Goal: Obtain resource: Download file/media

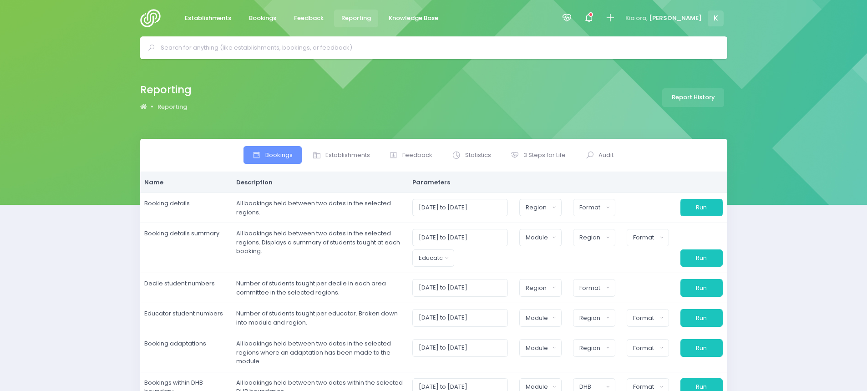
select select
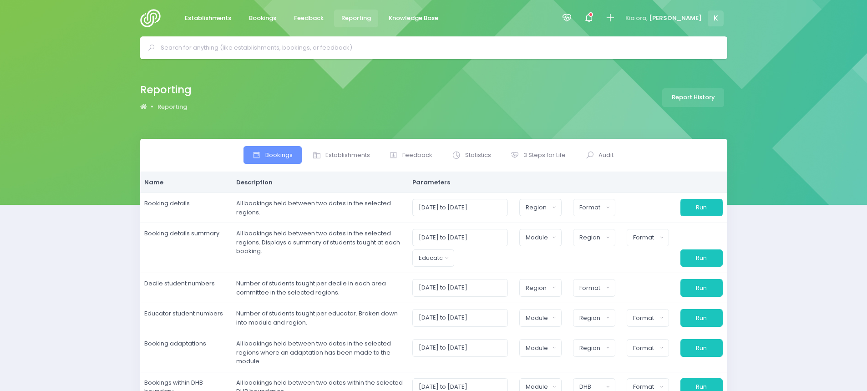
select select
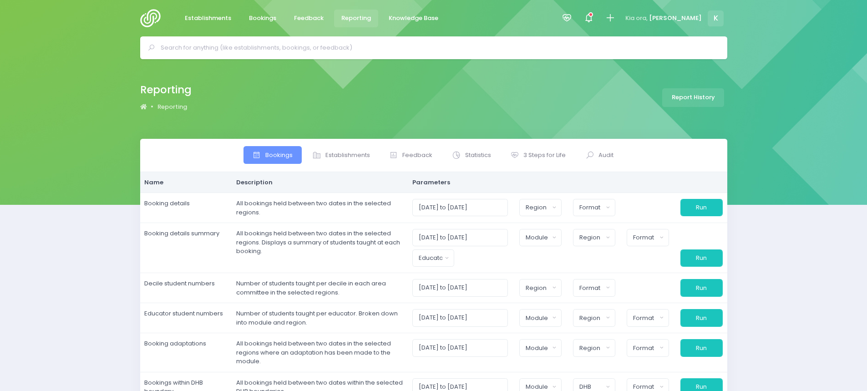
select select
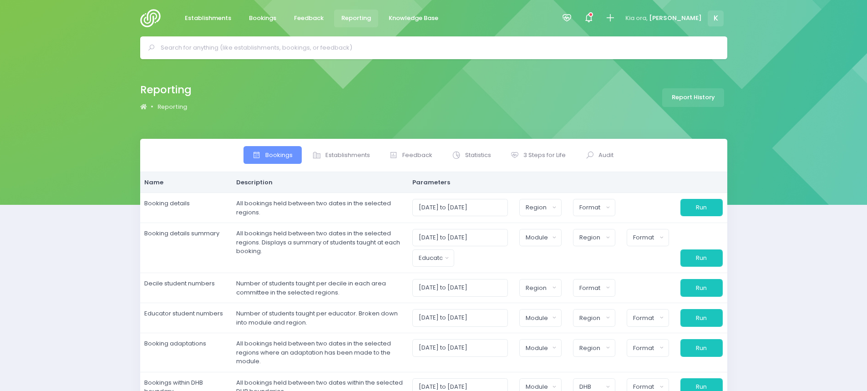
select select
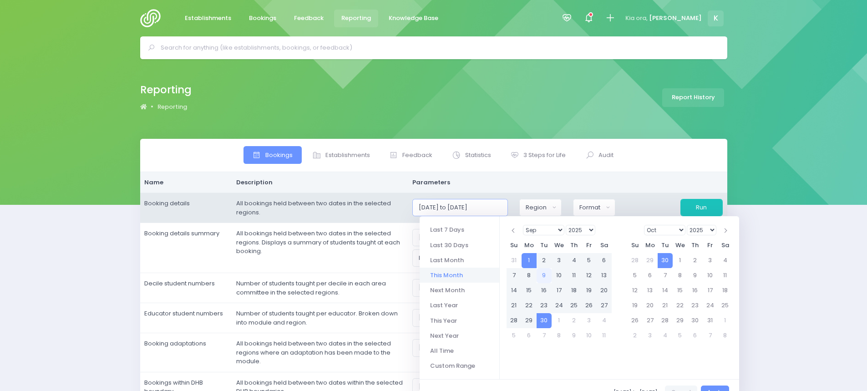
drag, startPoint x: 480, startPoint y: 208, endPoint x: 481, endPoint y: 202, distance: 6.5
click at [486, 207] on input "[DATE] to [DATE]" at bounding box center [461, 207] width 96 height 17
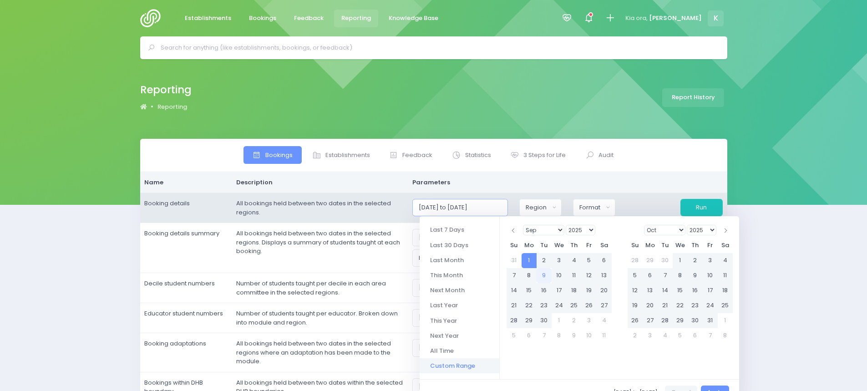
click at [440, 208] on input "[DATE] to [DATE]" at bounding box center [461, 207] width 96 height 17
click at [442, 208] on input "01/90/2025 to [DATE]" at bounding box center [461, 207] width 96 height 17
drag, startPoint x: 443, startPoint y: 207, endPoint x: 434, endPoint y: 206, distance: 8.2
click at [434, 206] on input "01/90/2025 to [DATE]" at bounding box center [461, 207] width 96 height 17
click at [457, 206] on input "[DATE] to [DATE]" at bounding box center [461, 207] width 96 height 17
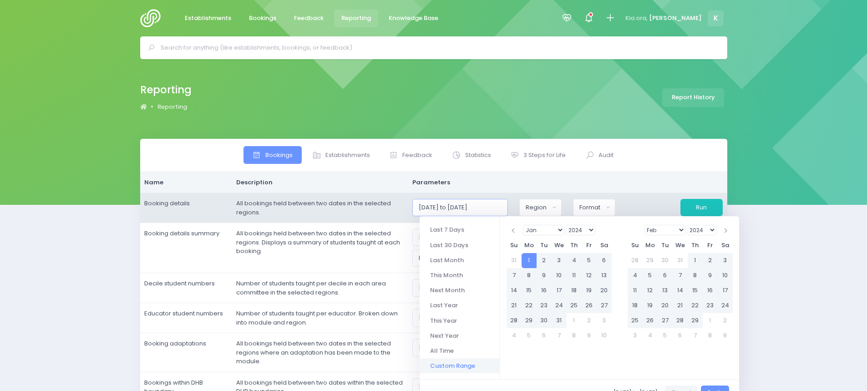
type input "[DATE] to [DATE]"
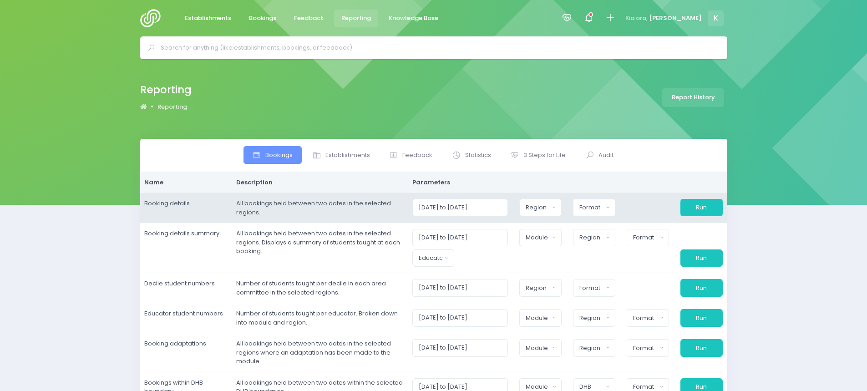
click at [520, 207] on div "[GEOGRAPHIC_DATA] [GEOGRAPHIC_DATA] [GEOGRAPHIC_DATA] National Headquarters Reg…" at bounding box center [541, 207] width 54 height 17
click at [562, 209] on button "Region" at bounding box center [541, 207] width 42 height 17
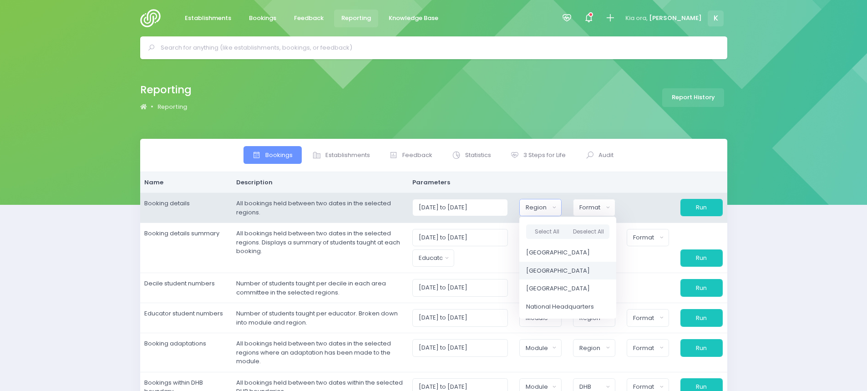
click at [561, 266] on link "[GEOGRAPHIC_DATA]" at bounding box center [568, 271] width 97 height 18
select select "Central"
click at [603, 209] on div "Format" at bounding box center [592, 207] width 24 height 9
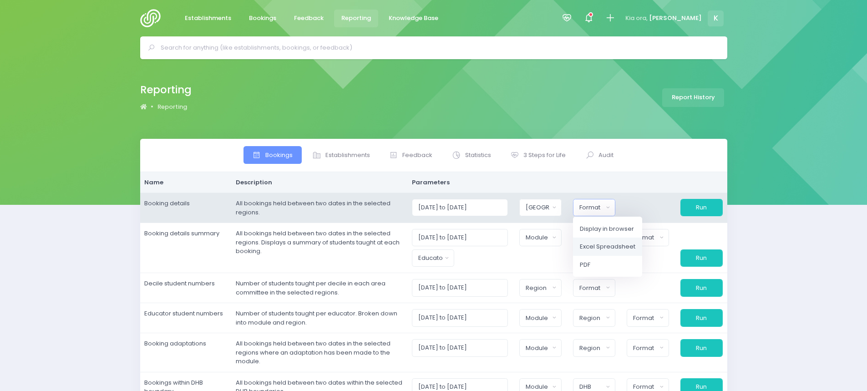
click at [598, 241] on link "Excel Spreadsheet" at bounding box center [607, 247] width 69 height 18
select select "excel"
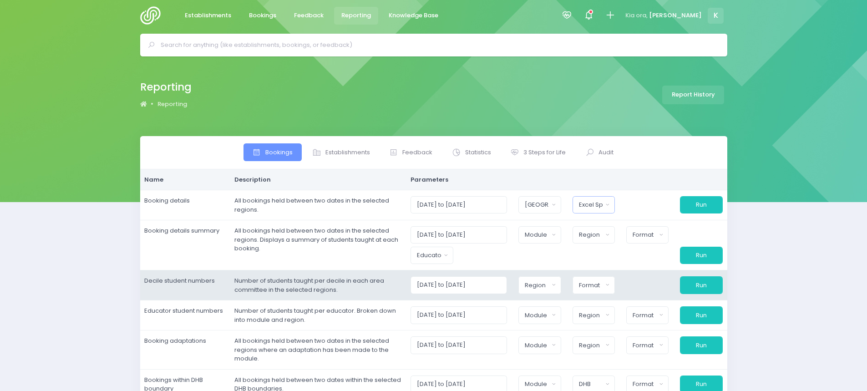
scroll to position [0, 0]
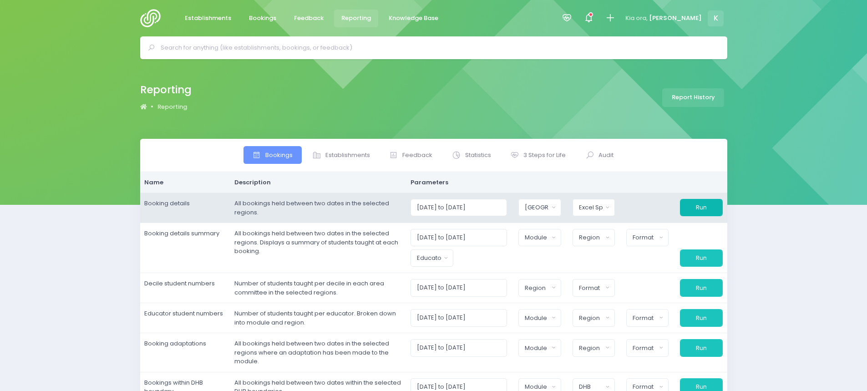
click at [696, 205] on button "Run" at bounding box center [701, 207] width 42 height 17
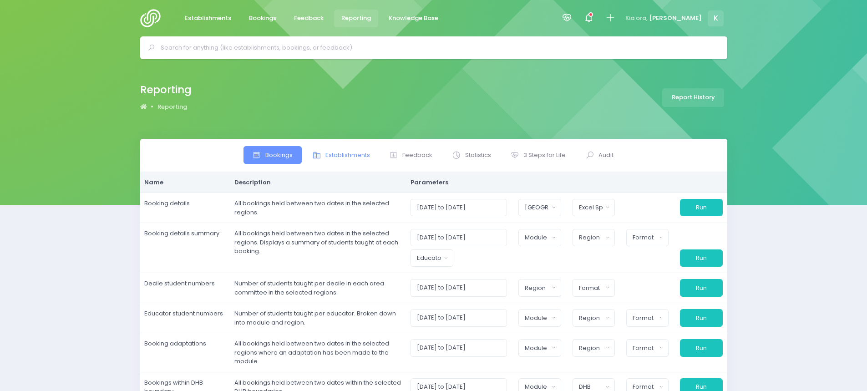
click at [351, 153] on span "Establishments" at bounding box center [348, 155] width 45 height 9
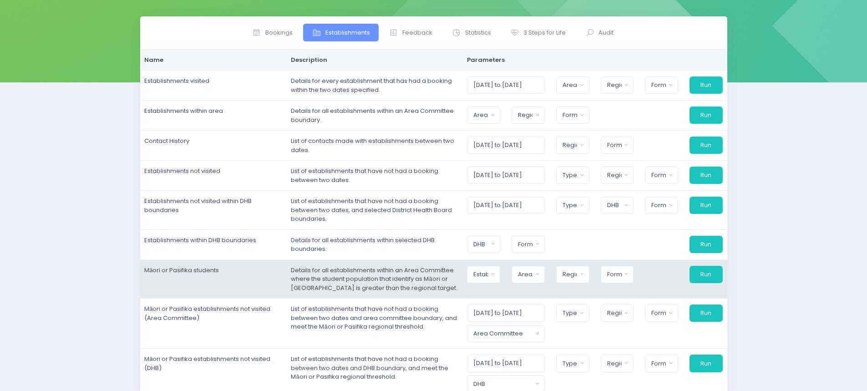
scroll to position [137, 0]
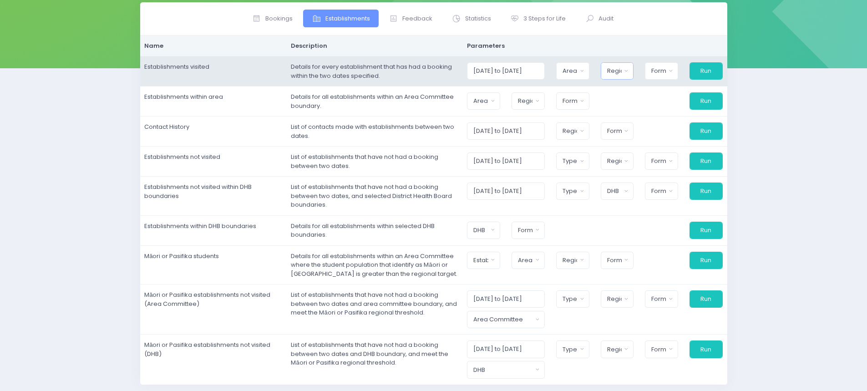
click at [621, 72] on div "Region" at bounding box center [614, 70] width 15 height 9
click at [594, 72] on div "[GEOGRAPHIC_DATA] [GEOGRAPHIC_DATA] [GEOGRAPHIC_DATA] [GEOGRAPHIC_DATA] [GEOGRA…" at bounding box center [573, 70] width 45 height 17
click at [590, 72] on button "Area Committee" at bounding box center [572, 70] width 33 height 17
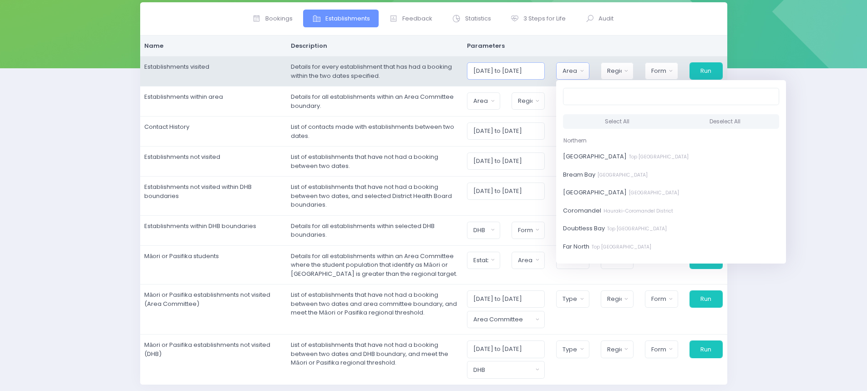
click at [506, 71] on input "[DATE] to [DATE]" at bounding box center [505, 70] width 77 height 17
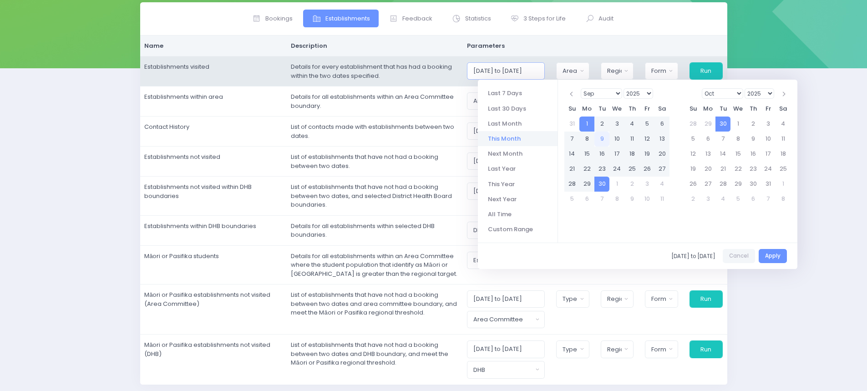
click at [500, 69] on input "[DATE] to [DATE]" at bounding box center [505, 70] width 77 height 17
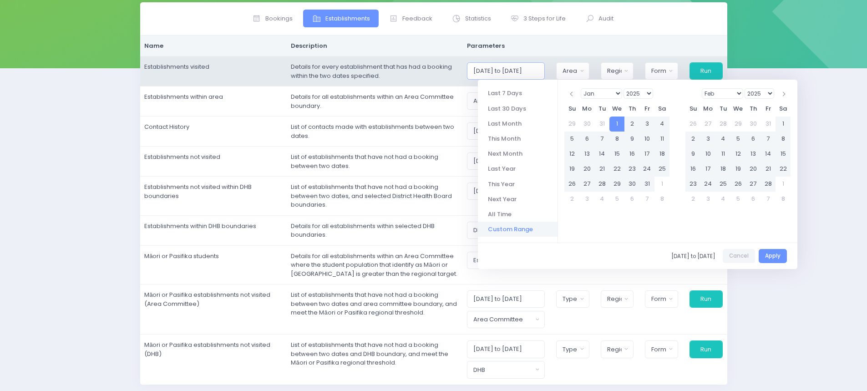
click at [515, 70] on input "[DATE] to [DATE]" at bounding box center [505, 70] width 77 height 17
drag, startPoint x: 536, startPoint y: 69, endPoint x: 529, endPoint y: 68, distance: 7.3
click at [529, 68] on input "[DATE] to [DATE]" at bounding box center [505, 70] width 77 height 17
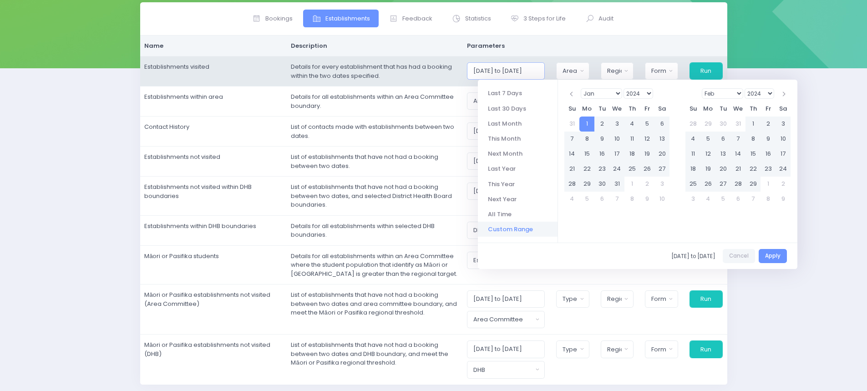
type input "[DATE] to [DATE]"
click at [571, 67] on div "Area Committee" at bounding box center [570, 70] width 15 height 9
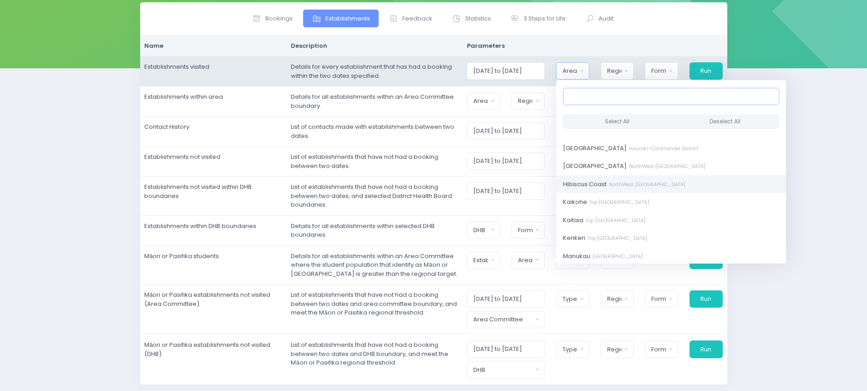
scroll to position [137, 0]
click at [584, 98] on input "Search" at bounding box center [671, 96] width 216 height 17
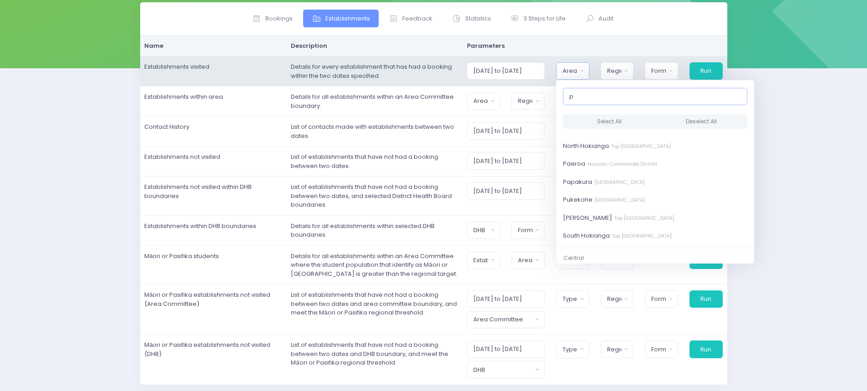
scroll to position [0, 0]
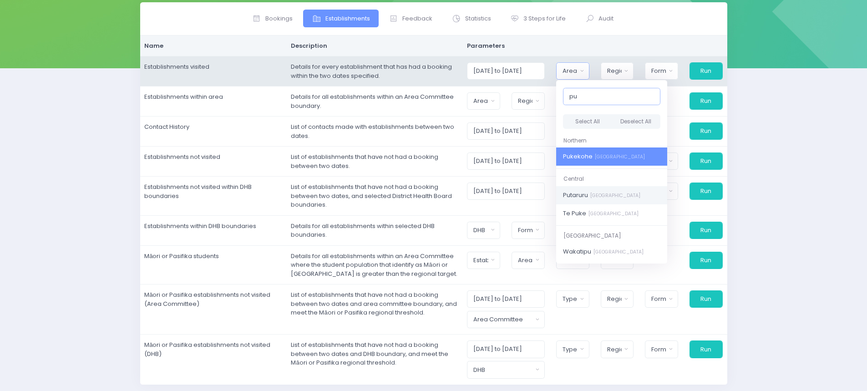
type input "pu"
click at [599, 194] on small "[GEOGRAPHIC_DATA]" at bounding box center [614, 195] width 52 height 7
select select "Putaruru"
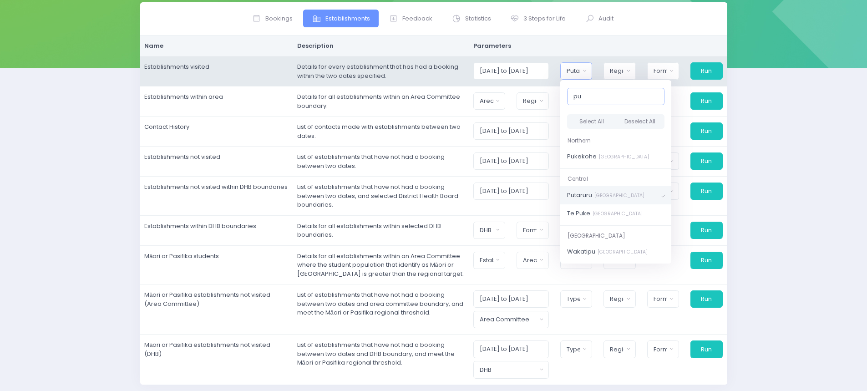
scroll to position [652, 0]
click at [584, 193] on span "[GEOGRAPHIC_DATA]" at bounding box center [605, 195] width 77 height 9
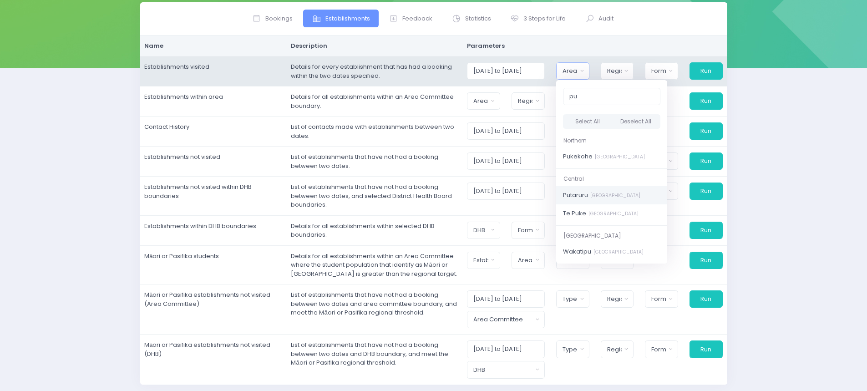
click at [583, 194] on span "[GEOGRAPHIC_DATA]" at bounding box center [601, 195] width 77 height 9
select select "Putaruru"
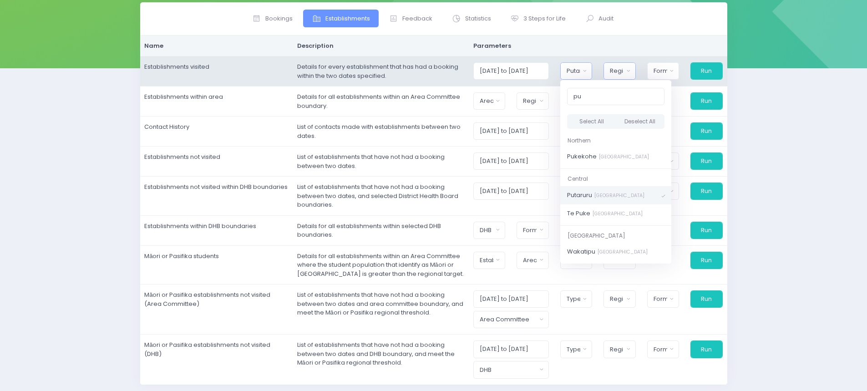
click at [618, 70] on div "Region" at bounding box center [617, 70] width 14 height 9
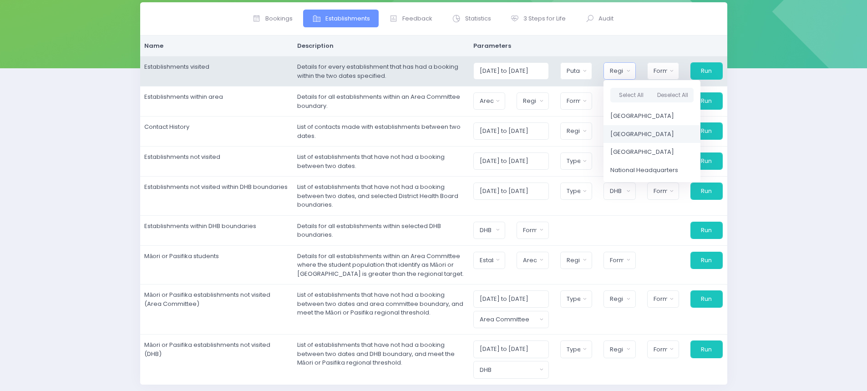
click at [619, 131] on span "[GEOGRAPHIC_DATA]" at bounding box center [643, 134] width 64 height 9
select select "Central"
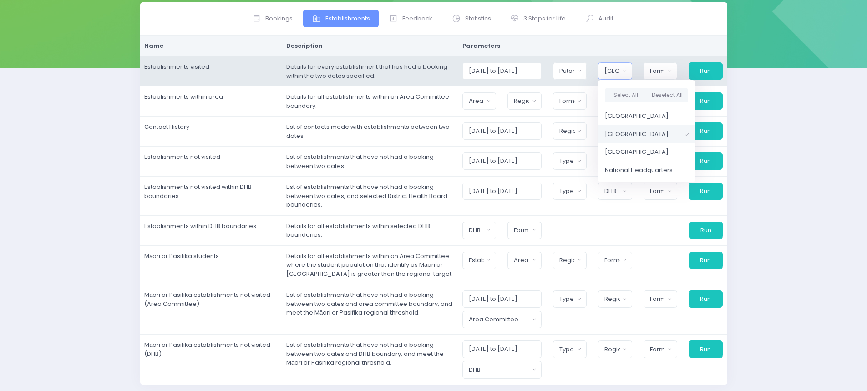
scroll to position [2, 0]
click at [659, 66] on button "Format" at bounding box center [661, 70] width 34 height 17
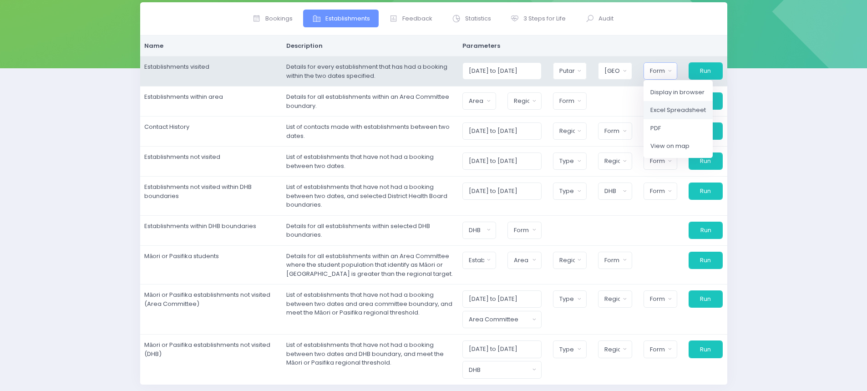
click at [658, 110] on span "Excel Spreadsheet" at bounding box center [679, 110] width 56 height 9
select select "excel"
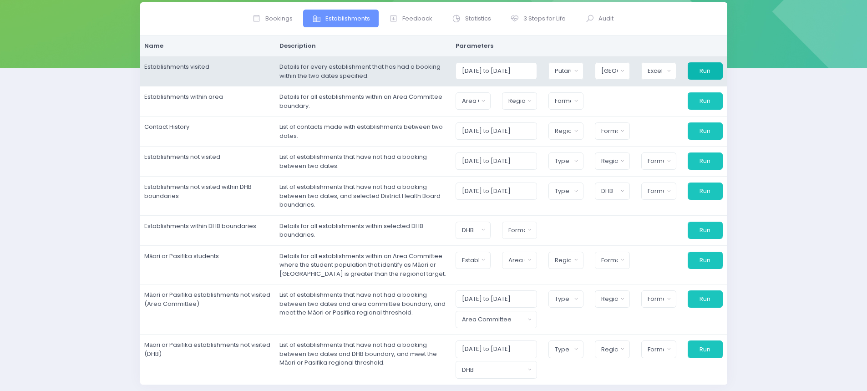
click at [700, 72] on button "Run" at bounding box center [705, 70] width 35 height 17
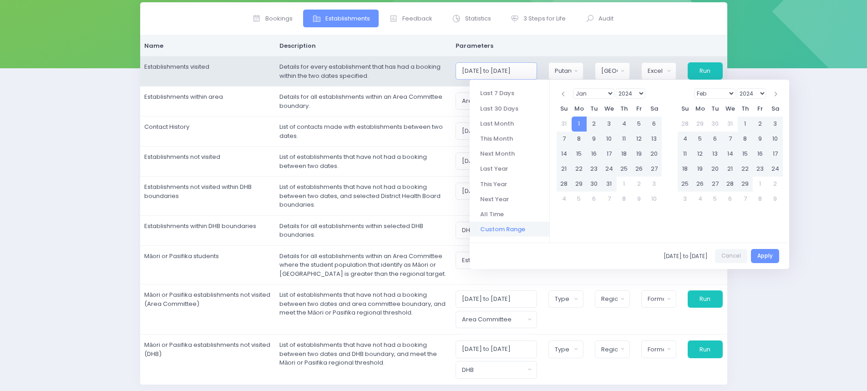
click at [507, 70] on input "[DATE] to [DATE]" at bounding box center [497, 70] width 82 height 17
type input "[DATE] to [DATE]"
click at [436, 76] on td "Details for every establishment that has had a booking within the two dates spe…" at bounding box center [364, 71] width 176 height 30
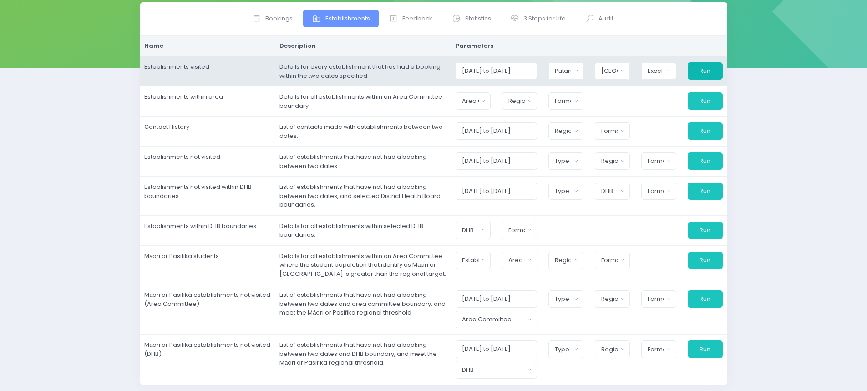
click at [711, 65] on button "Run" at bounding box center [705, 70] width 35 height 17
